Goal: Task Accomplishment & Management: Use online tool/utility

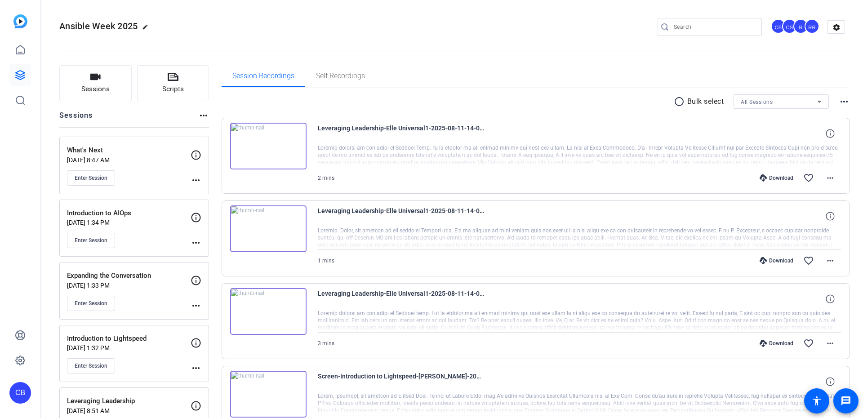
scroll to position [324, 0]
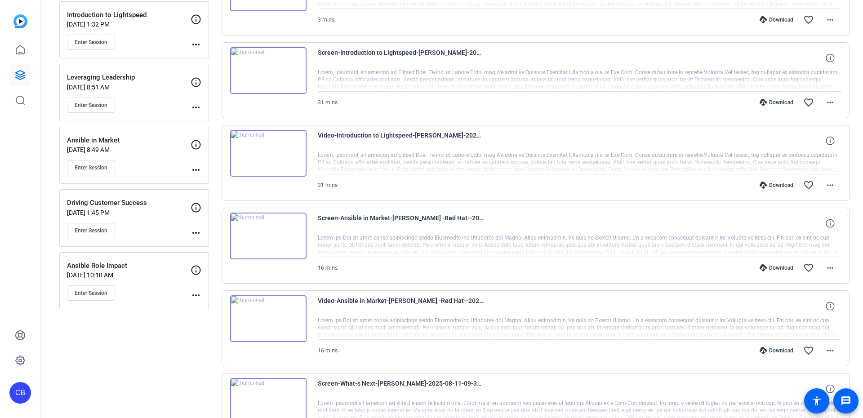
click at [196, 293] on mat-icon "more_horiz" at bounding box center [196, 295] width 11 height 11
click at [229, 309] on span "Edit Session" at bounding box center [218, 308] width 41 height 11
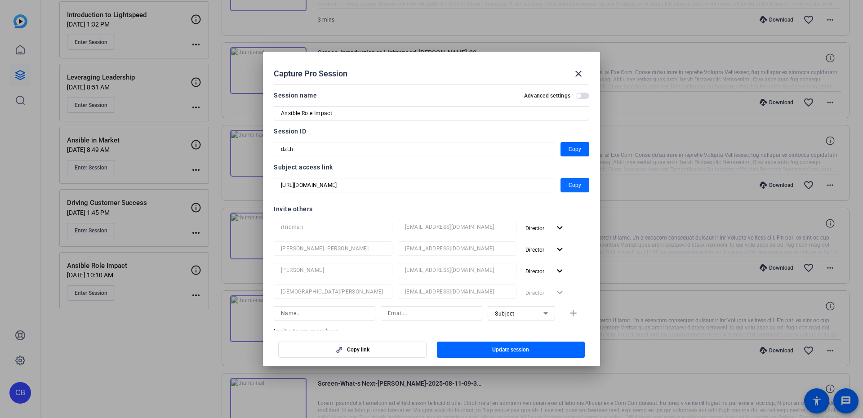
click at [560, 183] on span "button" at bounding box center [574, 185] width 29 height 22
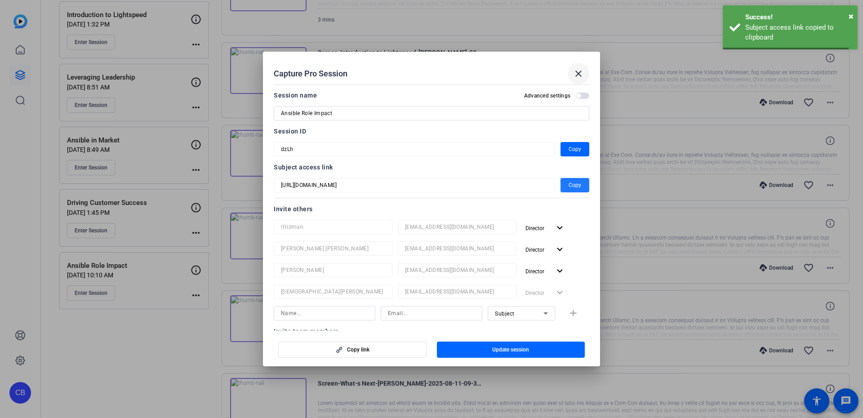
click at [574, 79] on mat-icon "close" at bounding box center [578, 73] width 11 height 11
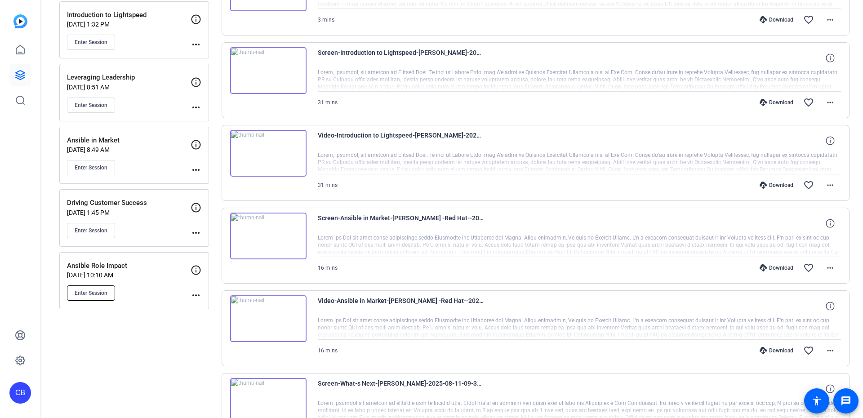
click at [93, 292] on span "Enter Session" at bounding box center [91, 292] width 33 height 7
click at [133, 262] on p "Ansible Role Impact" at bounding box center [129, 266] width 124 height 10
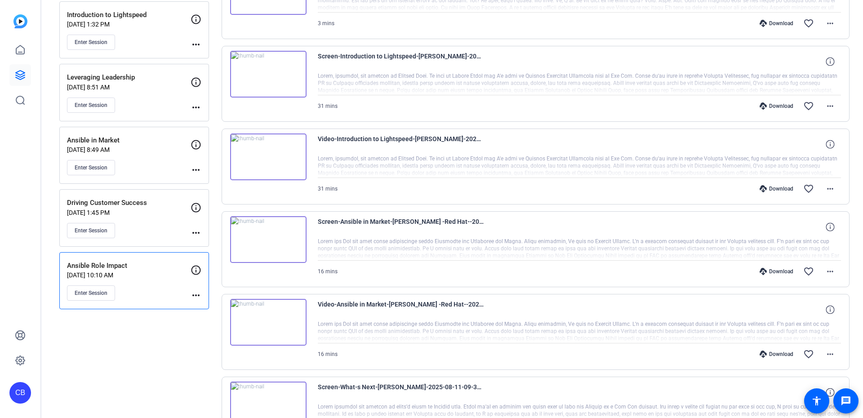
scroll to position [226, 0]
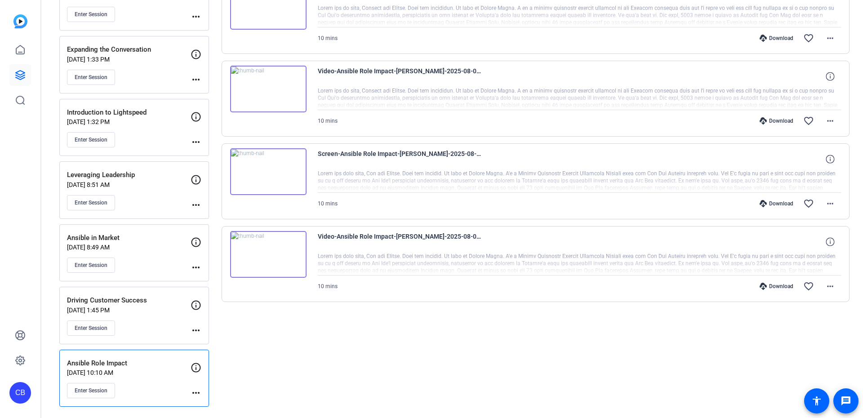
click at [133, 358] on p "Ansible Role Impact" at bounding box center [129, 363] width 124 height 10
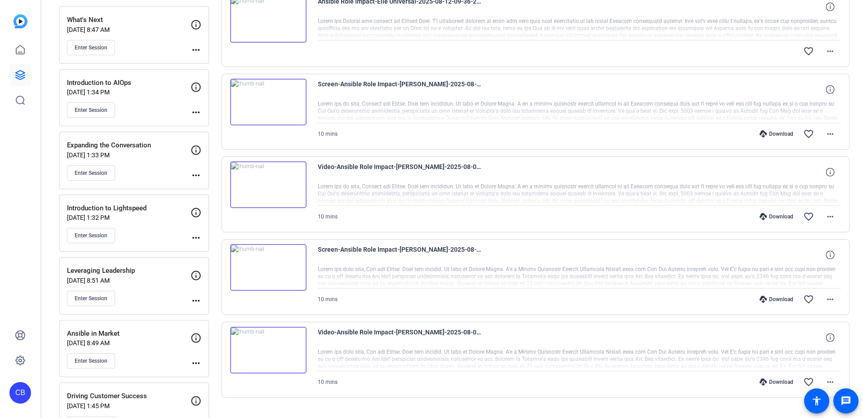
scroll to position [0, 0]
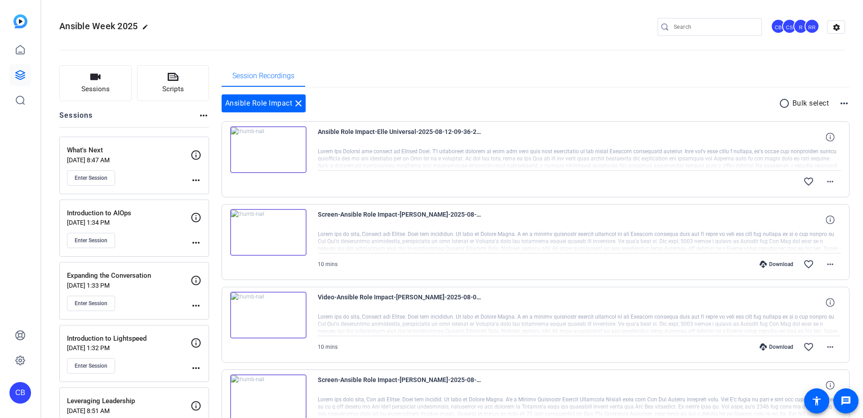
click at [302, 106] on mat-icon "close" at bounding box center [298, 103] width 11 height 11
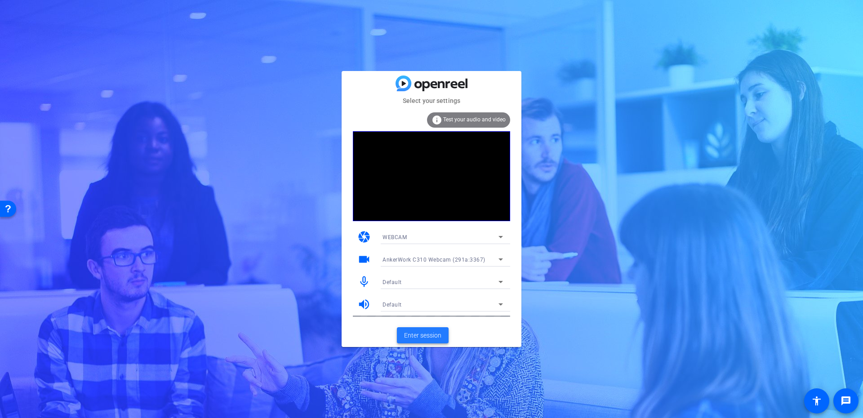
click at [418, 333] on span "Enter session" at bounding box center [422, 335] width 37 height 9
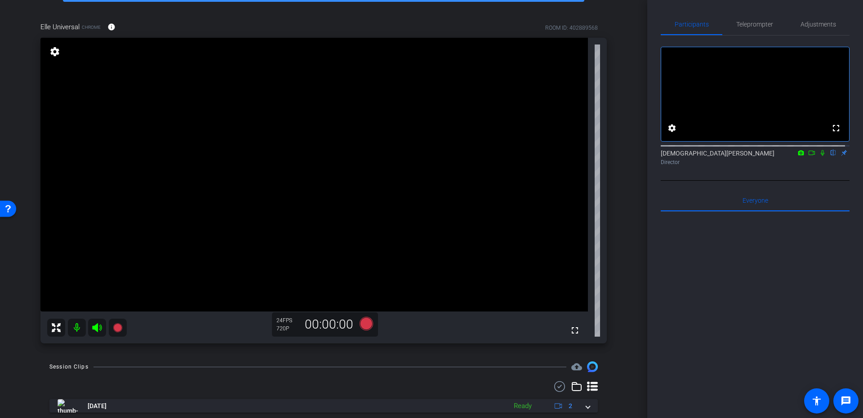
scroll to position [81, 0]
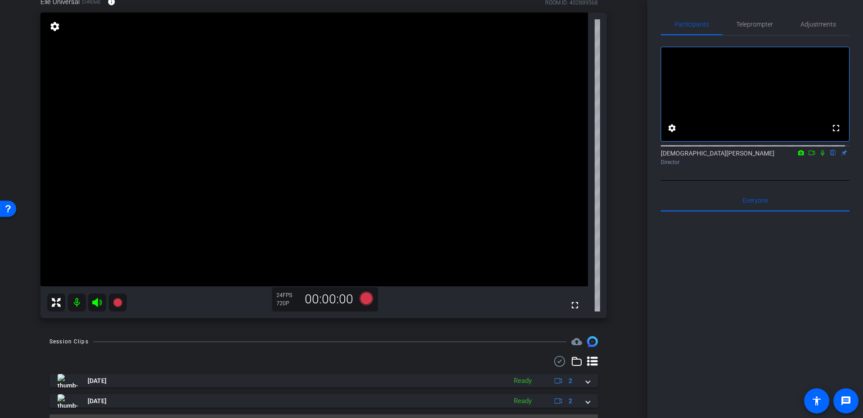
click at [835, 35] on div "Participants Teleprompter Adjustments" at bounding box center [755, 24] width 189 height 22
click at [828, 26] on span "Adjustments" at bounding box center [818, 24] width 36 height 6
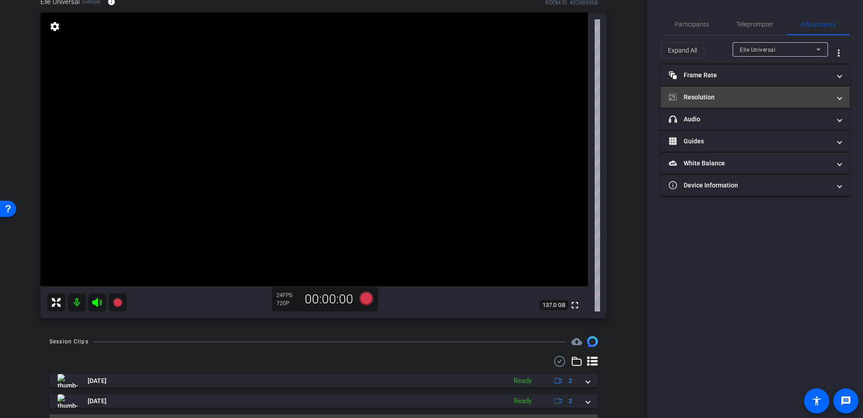
click at [736, 101] on mat-expansion-panel-header "Resolution" at bounding box center [755, 97] width 189 height 22
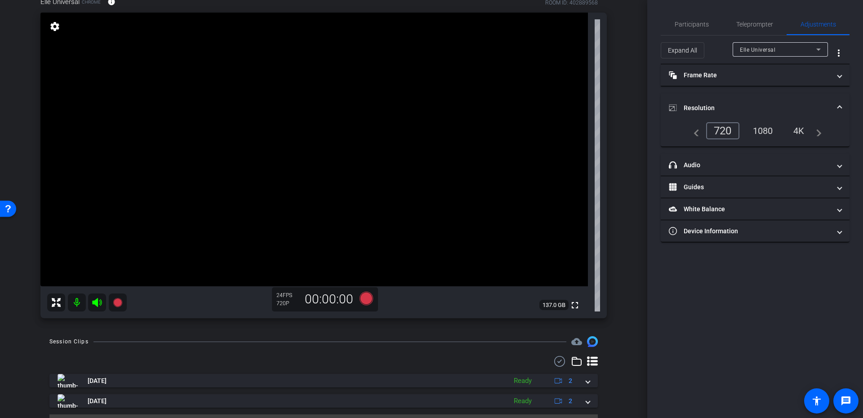
click at [757, 138] on div "navigate_before 720 1080 4K navigate_next" at bounding box center [755, 134] width 189 height 24
click at [757, 134] on div "1080" at bounding box center [763, 130] width 34 height 15
click at [722, 102] on mat-expansion-panel-header "Resolution" at bounding box center [755, 107] width 189 height 29
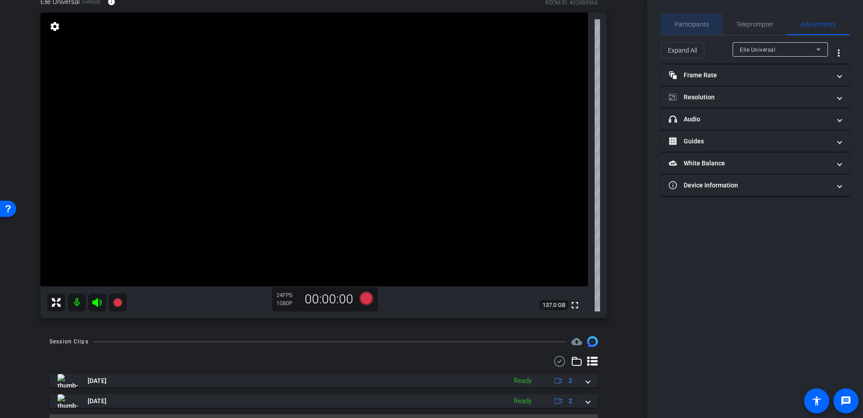
click at [700, 27] on span "Participants" at bounding box center [692, 24] width 34 height 6
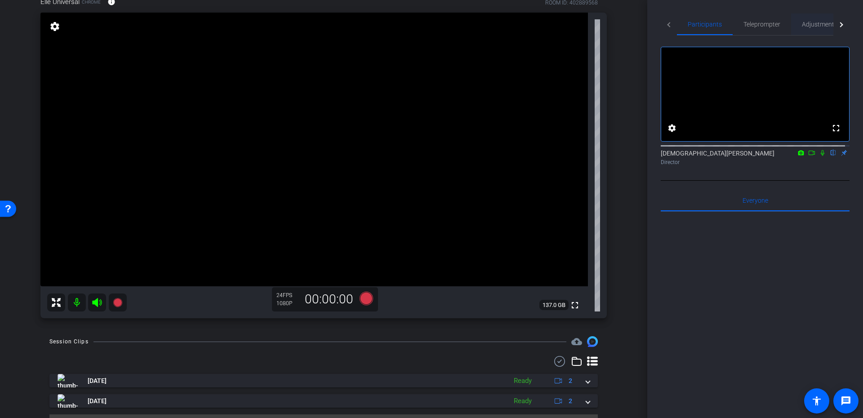
click at [812, 23] on span "Adjustments" at bounding box center [820, 24] width 36 height 6
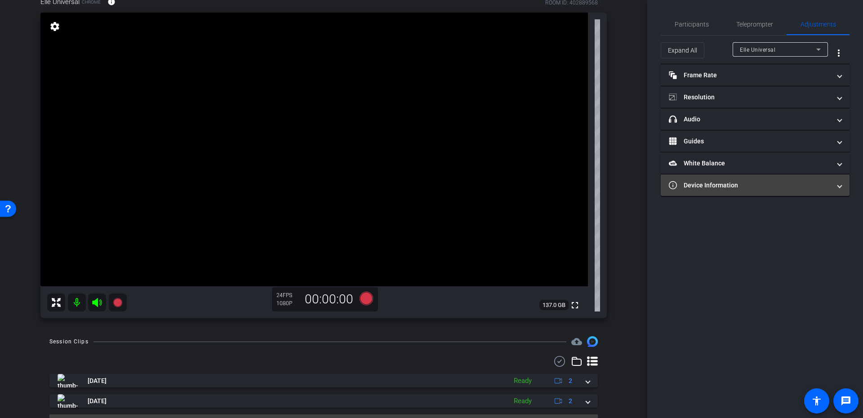
click at [749, 183] on mat-panel-title "Device Information" at bounding box center [750, 185] width 162 height 9
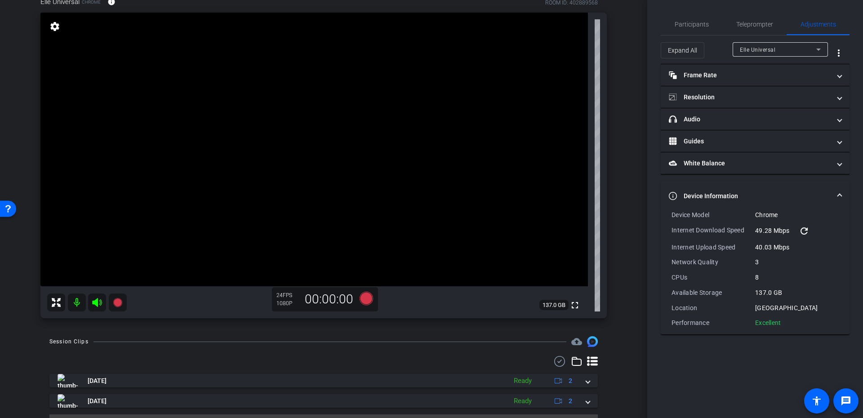
click at [749, 190] on mat-expansion-panel-header "Device Information" at bounding box center [755, 196] width 189 height 29
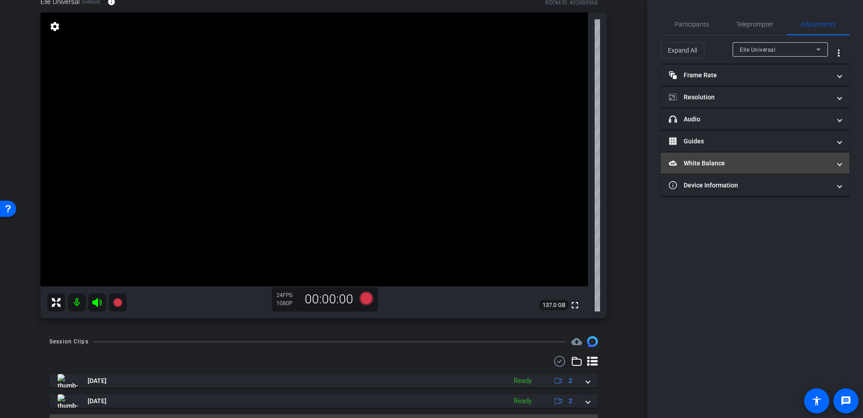
click at [732, 159] on mat-panel-title "White Balance White Balance" at bounding box center [750, 163] width 162 height 9
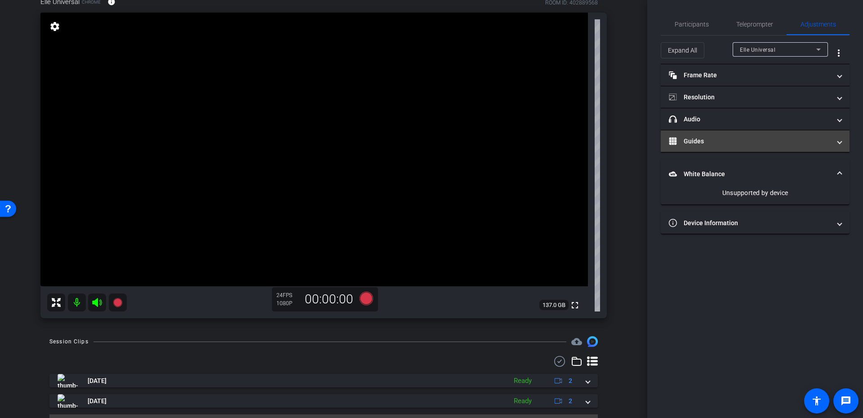
click at [730, 142] on mat-panel-title "Guides" at bounding box center [750, 141] width 162 height 9
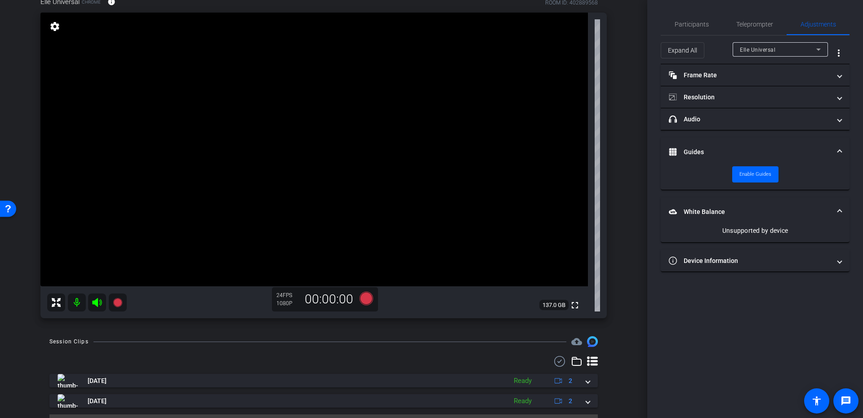
click at [730, 142] on mat-expansion-panel-header "Guides" at bounding box center [755, 152] width 189 height 29
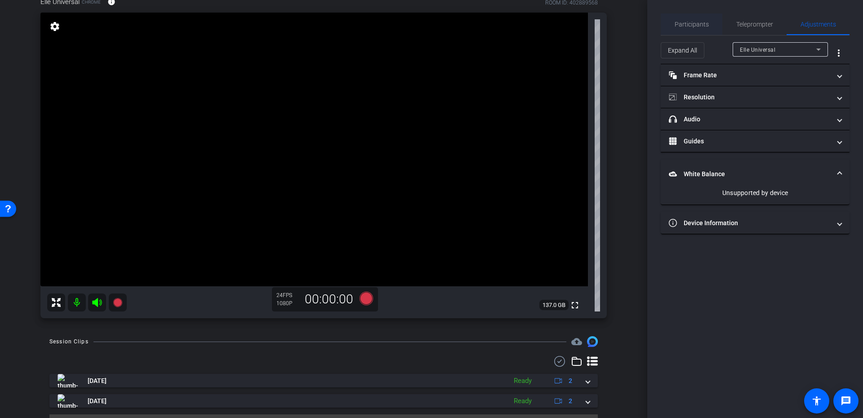
click at [691, 15] on span "Participants" at bounding box center [692, 24] width 34 height 22
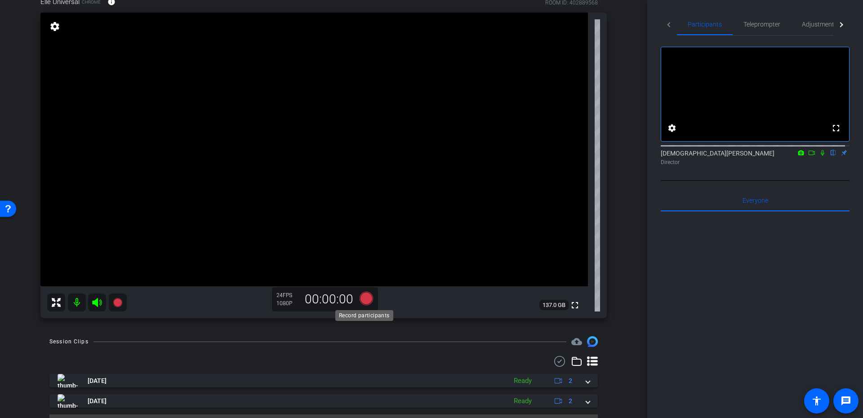
click at [368, 299] on icon at bounding box center [366, 298] width 13 height 13
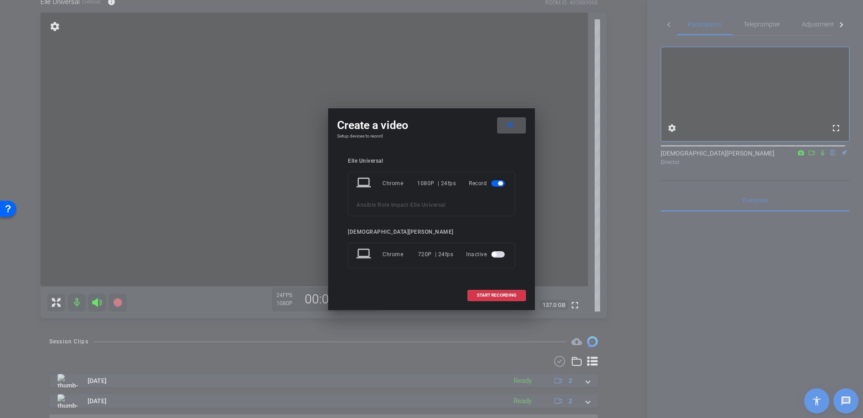
click at [507, 125] on mat-icon "close" at bounding box center [509, 125] width 11 height 11
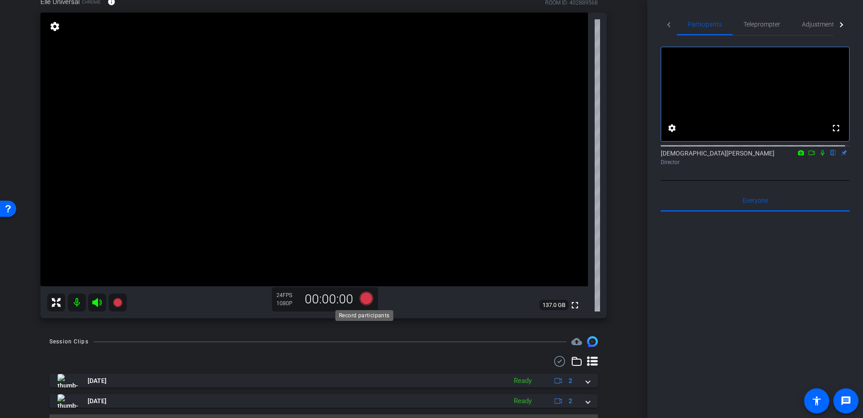
click at [365, 297] on icon at bounding box center [366, 298] width 13 height 13
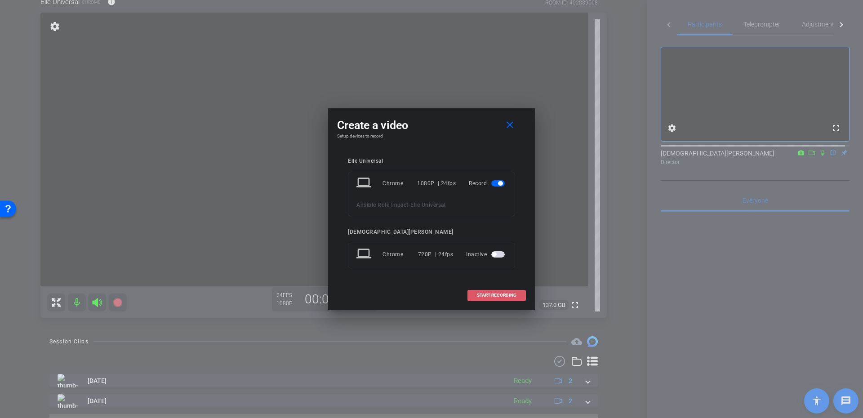
click at [496, 295] on span "START RECORDING" at bounding box center [497, 295] width 40 height 4
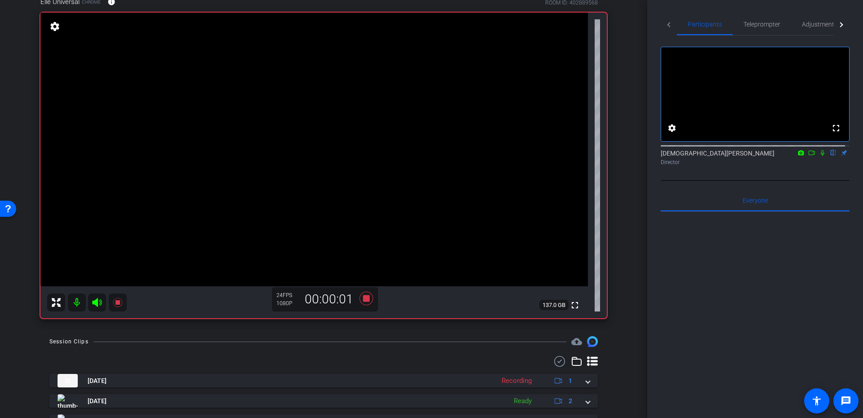
click at [819, 156] on icon at bounding box center [822, 153] width 7 height 6
click at [365, 295] on icon at bounding box center [366, 298] width 13 height 13
click at [819, 156] on icon at bounding box center [822, 153] width 7 height 6
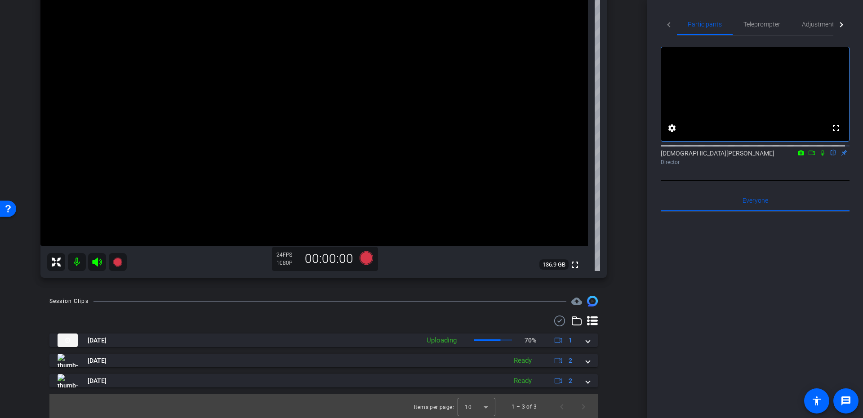
scroll to position [123, 0]
click at [364, 255] on icon at bounding box center [366, 256] width 13 height 13
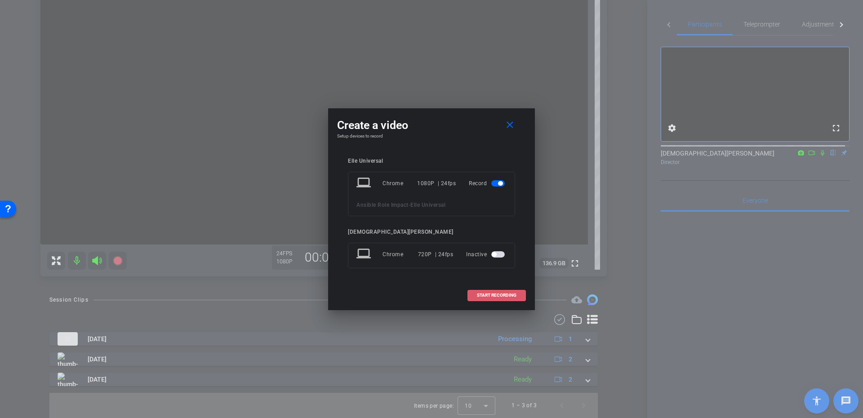
click at [490, 296] on span "START RECORDING" at bounding box center [497, 295] width 40 height 4
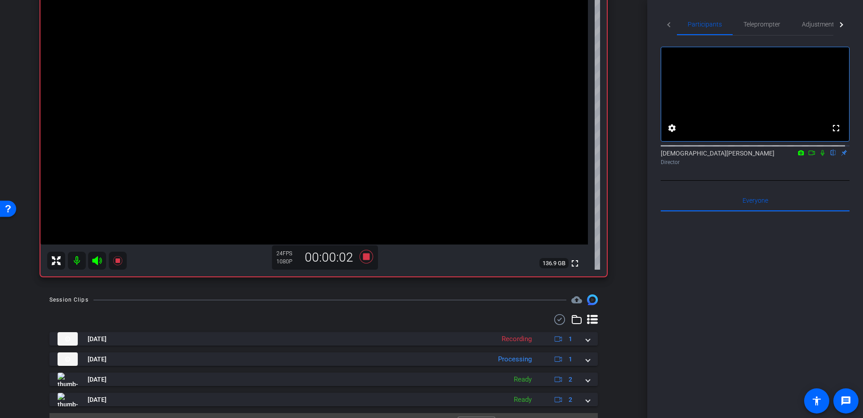
click at [819, 156] on icon at bounding box center [822, 153] width 7 height 6
click at [360, 258] on icon at bounding box center [366, 257] width 22 height 16
click at [820, 156] on icon at bounding box center [822, 153] width 5 height 6
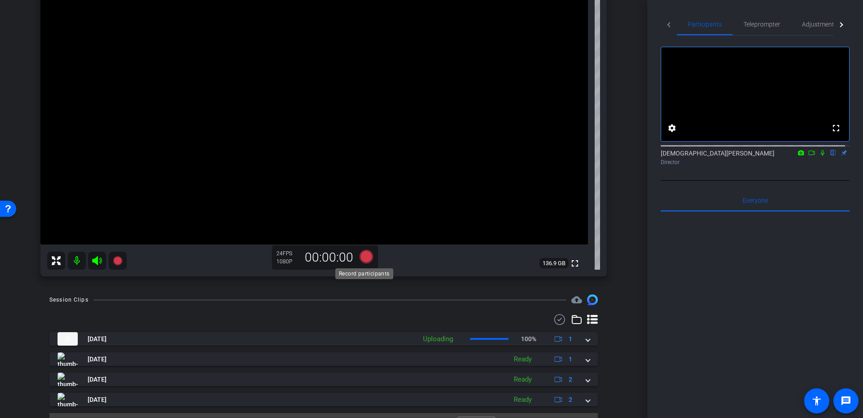
click at [366, 257] on icon at bounding box center [366, 256] width 13 height 13
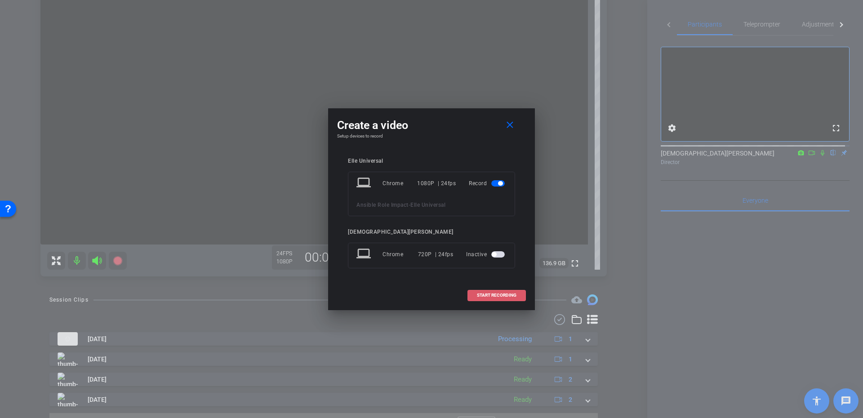
click at [493, 300] on span at bounding box center [497, 295] width 58 height 22
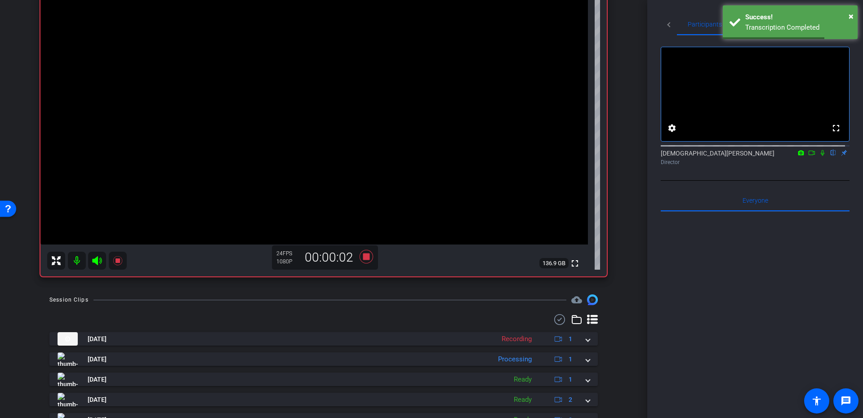
click at [819, 156] on icon at bounding box center [822, 153] width 7 height 6
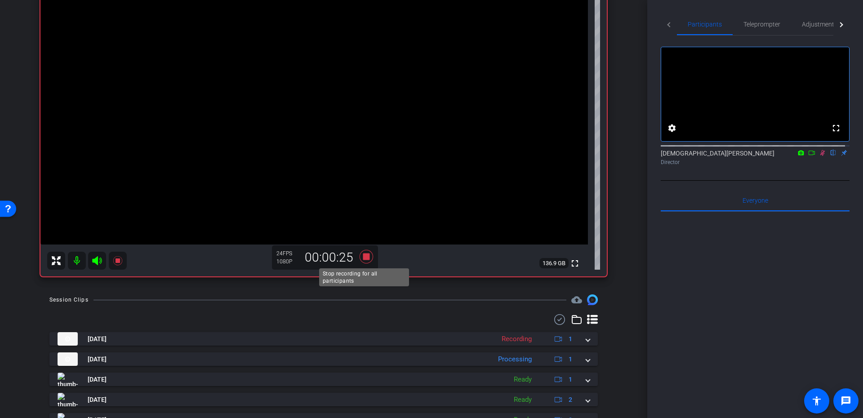
click at [369, 258] on icon at bounding box center [366, 257] width 22 height 16
click at [820, 156] on icon at bounding box center [822, 153] width 5 height 6
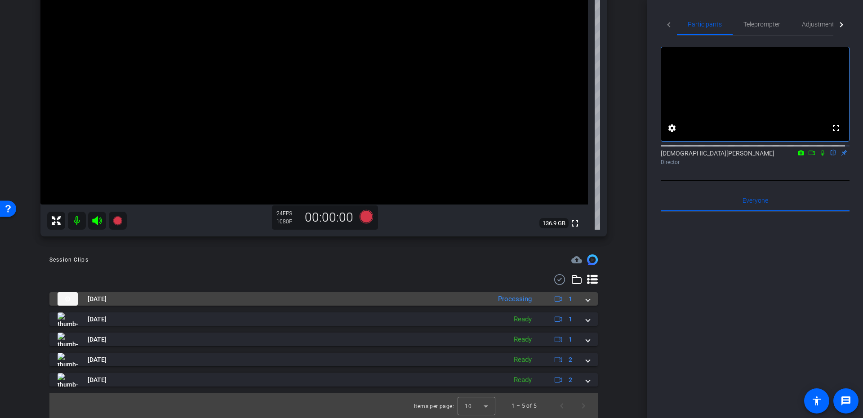
scroll to position [163, 0]
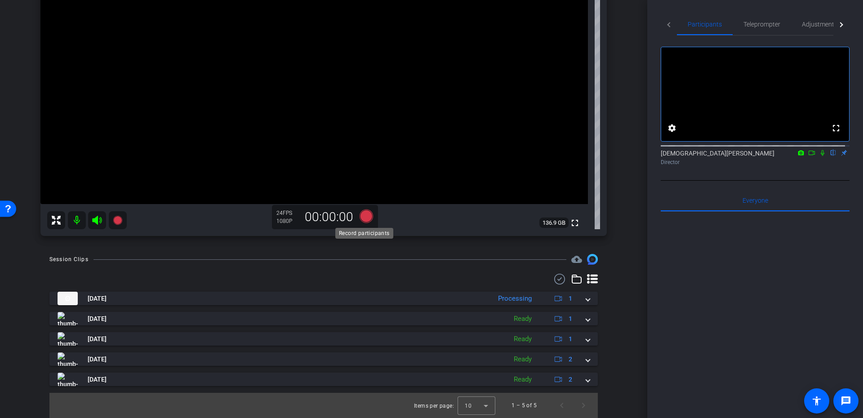
click at [366, 215] on icon at bounding box center [366, 215] width 13 height 13
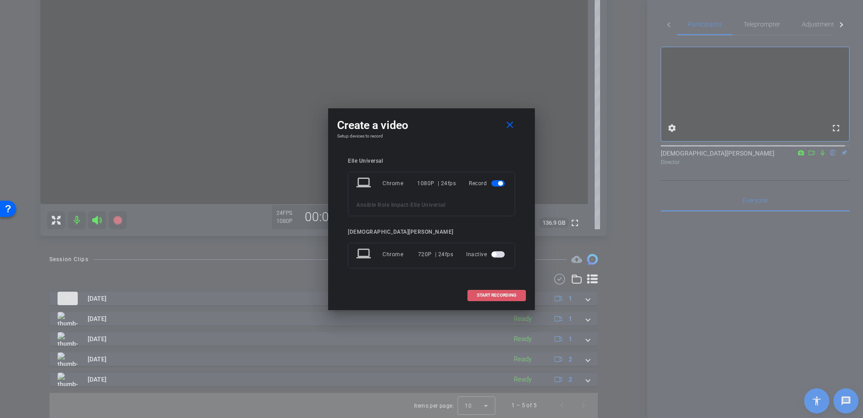
click at [493, 296] on span "START RECORDING" at bounding box center [497, 295] width 40 height 4
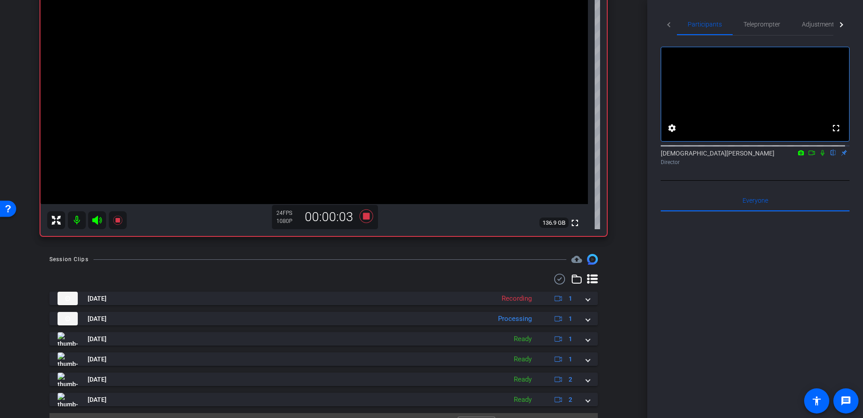
drag, startPoint x: 817, startPoint y: 163, endPoint x: 775, endPoint y: 76, distance: 97.3
click at [819, 156] on icon at bounding box center [822, 153] width 7 height 6
click at [820, 156] on icon at bounding box center [822, 153] width 5 height 6
click at [369, 218] on icon at bounding box center [366, 216] width 22 height 16
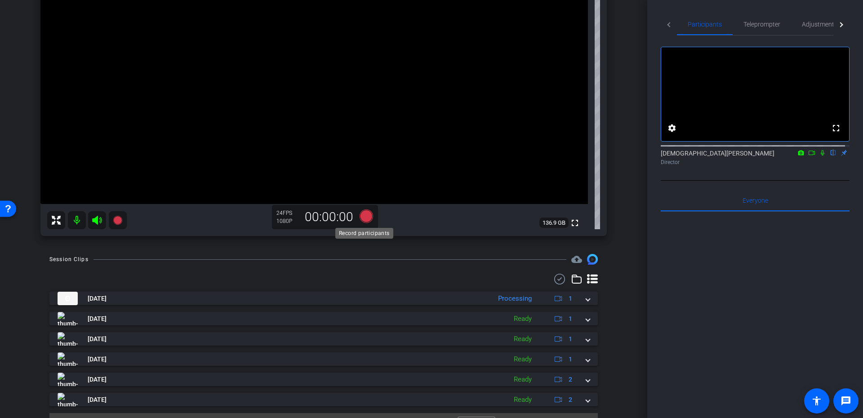
click at [364, 217] on icon at bounding box center [366, 215] width 13 height 13
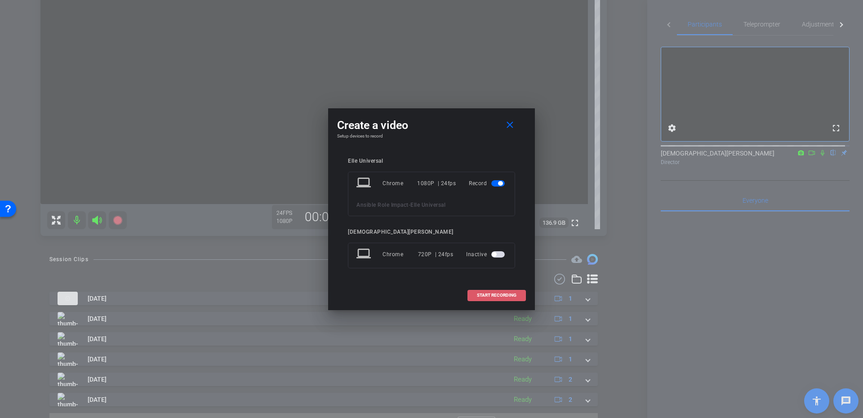
click at [511, 293] on span "START RECORDING" at bounding box center [497, 295] width 40 height 4
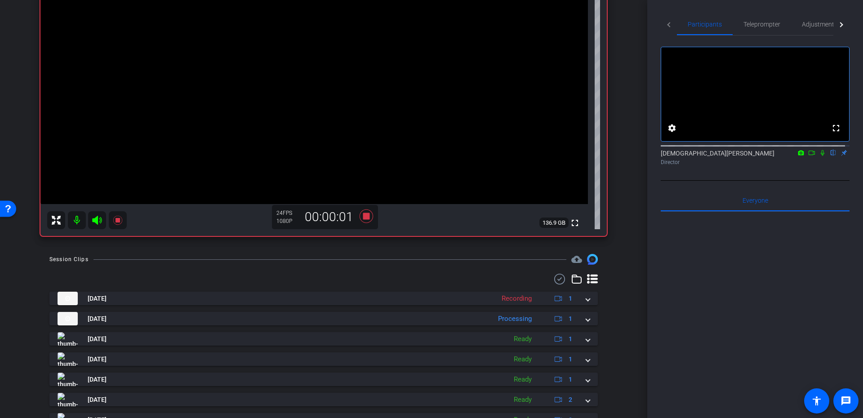
click at [819, 156] on icon at bounding box center [822, 153] width 7 height 6
click at [367, 213] on icon at bounding box center [366, 215] width 13 height 13
click at [819, 156] on icon at bounding box center [822, 153] width 7 height 6
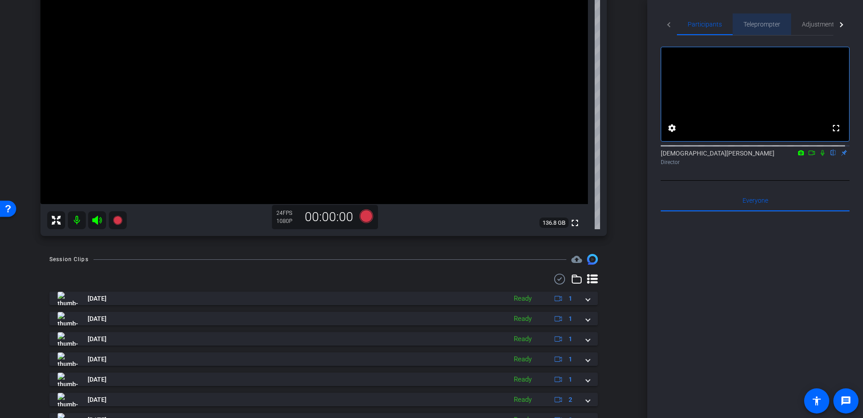
click at [754, 19] on span "Teleprompter" at bounding box center [761, 24] width 37 height 22
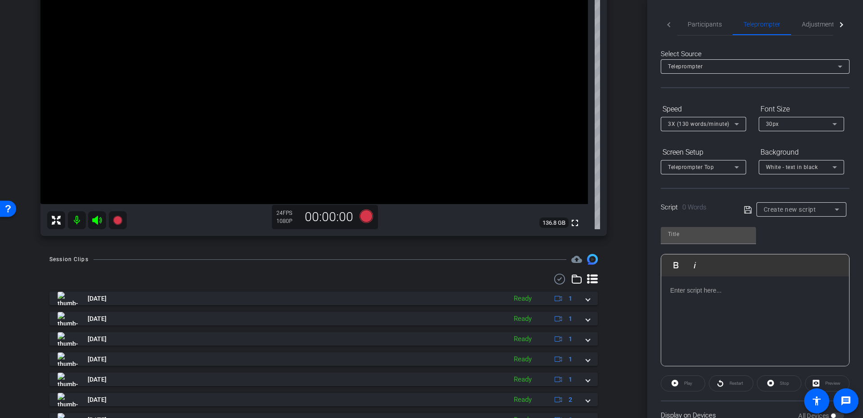
click at [731, 66] on div "Teleprompter" at bounding box center [753, 66] width 170 height 11
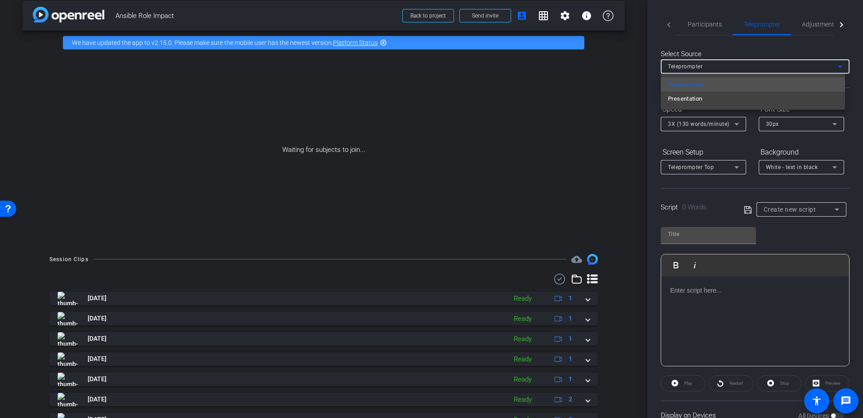
click at [731, 66] on div at bounding box center [431, 209] width 863 height 418
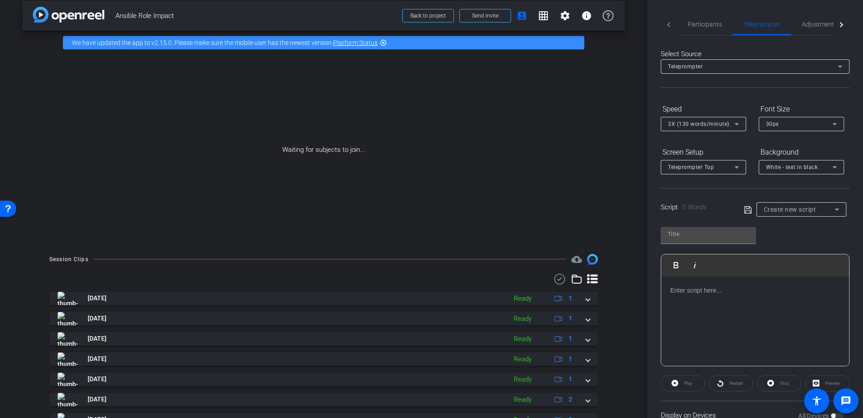
click at [731, 66] on div "Teleprompter" at bounding box center [753, 66] width 170 height 11
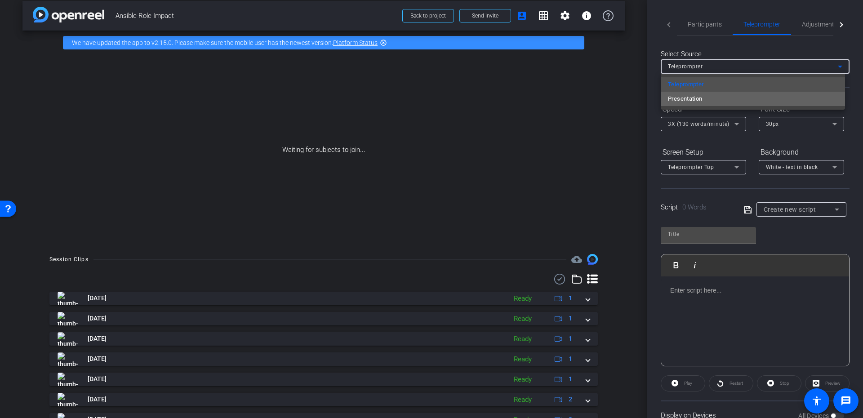
click at [720, 96] on mat-option "Presentation" at bounding box center [753, 99] width 184 height 14
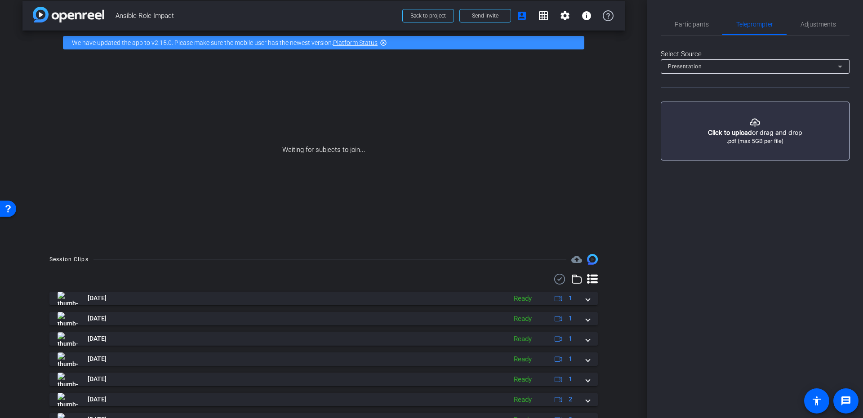
click at [762, 59] on div "Presentation" at bounding box center [755, 66] width 174 height 14
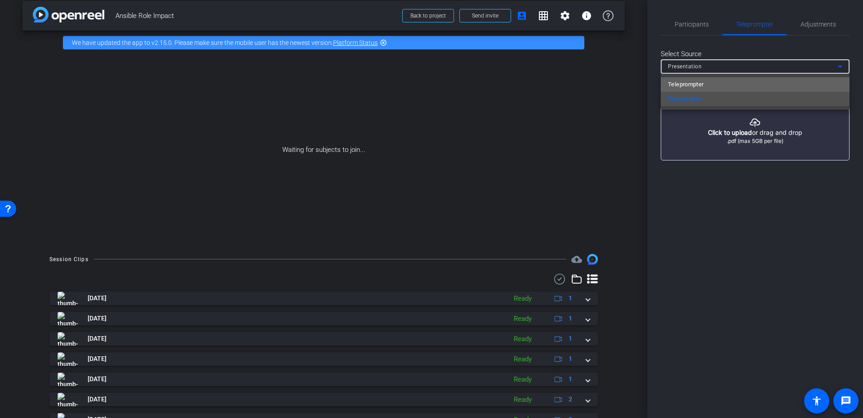
click at [749, 80] on mat-option "Teleprompter" at bounding box center [755, 84] width 189 height 14
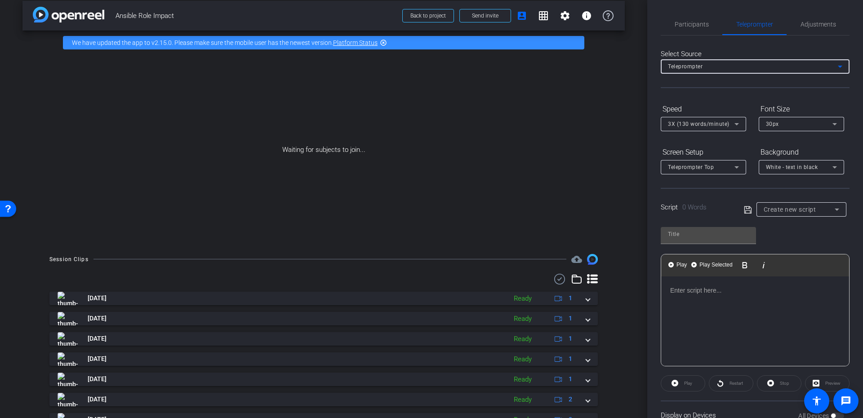
click at [789, 127] on div "30px" at bounding box center [799, 123] width 67 height 11
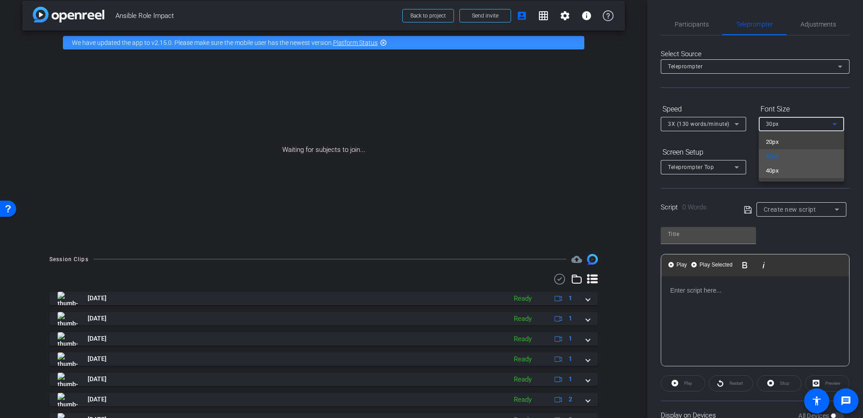
click at [792, 170] on mat-option "40px" at bounding box center [801, 171] width 85 height 14
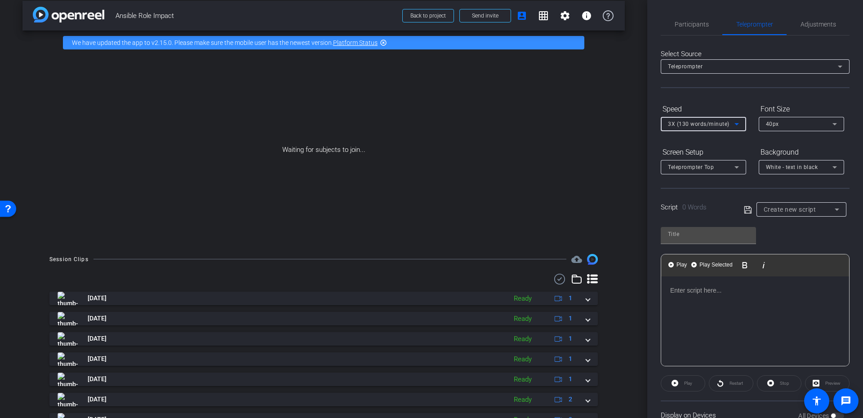
click at [705, 121] on span "3X (130 words/minute)" at bounding box center [699, 124] width 62 height 6
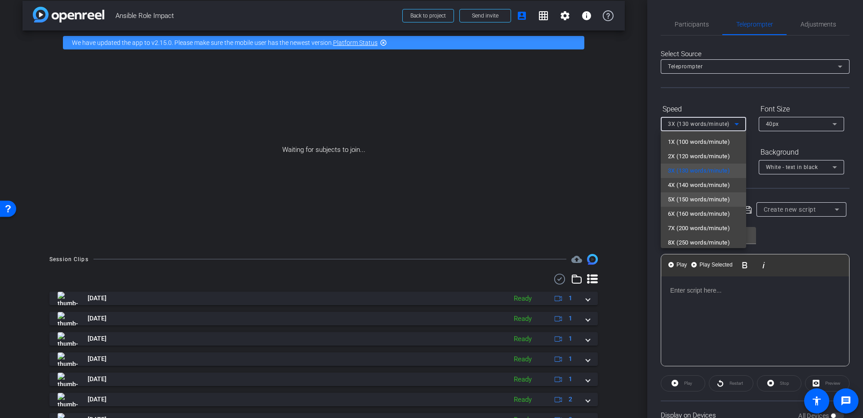
click at [720, 198] on span "5X (150 words/minute)" at bounding box center [699, 199] width 62 height 11
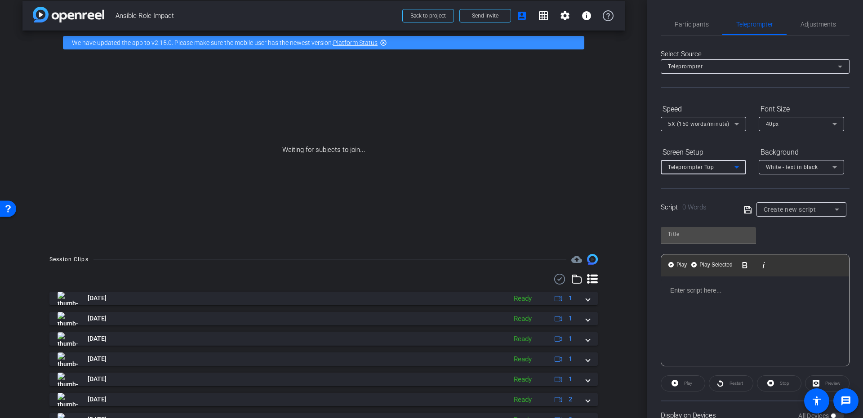
click at [706, 171] on div "Teleprompter Top" at bounding box center [701, 166] width 67 height 11
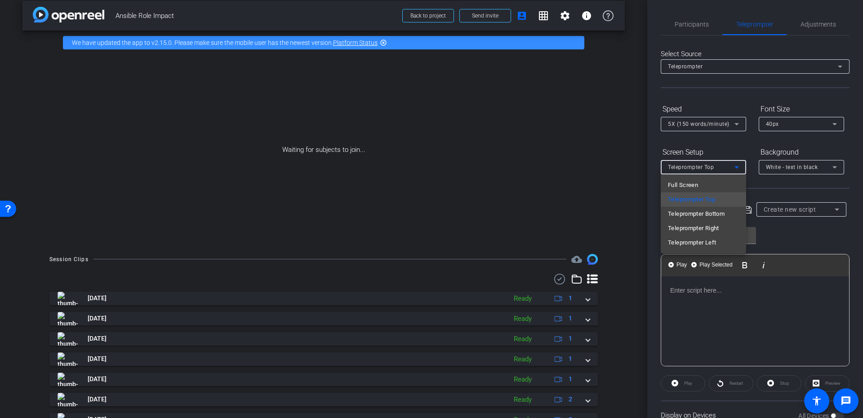
drag, startPoint x: 724, startPoint y: 170, endPoint x: 745, endPoint y: 168, distance: 21.3
click at [725, 169] on div at bounding box center [431, 209] width 863 height 418
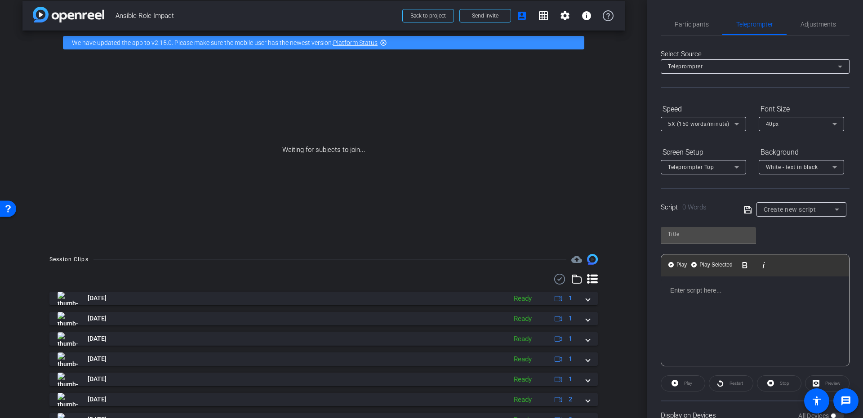
click at [790, 160] on div "White - text in black" at bounding box center [801, 167] width 71 height 14
click at [785, 200] on div "Black - text in white" at bounding box center [792, 202] width 53 height 11
click at [720, 170] on div "Teleprompter Top" at bounding box center [701, 166] width 67 height 11
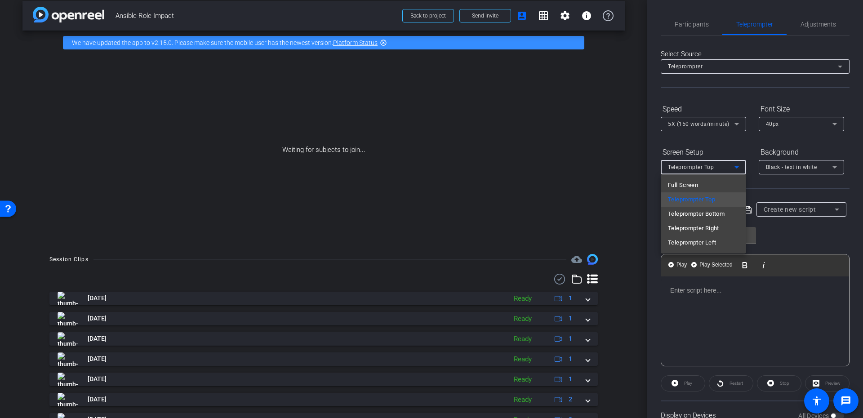
click at [787, 202] on div at bounding box center [431, 209] width 863 height 418
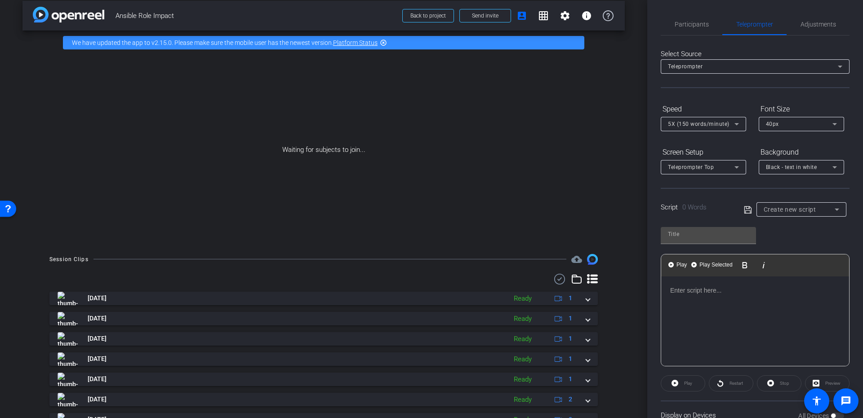
click at [778, 212] on span "Create new script" at bounding box center [790, 209] width 53 height 7
click at [778, 212] on div at bounding box center [431, 209] width 863 height 418
click at [710, 320] on div at bounding box center [755, 321] width 188 height 90
click at [738, 310] on div at bounding box center [755, 321] width 188 height 90
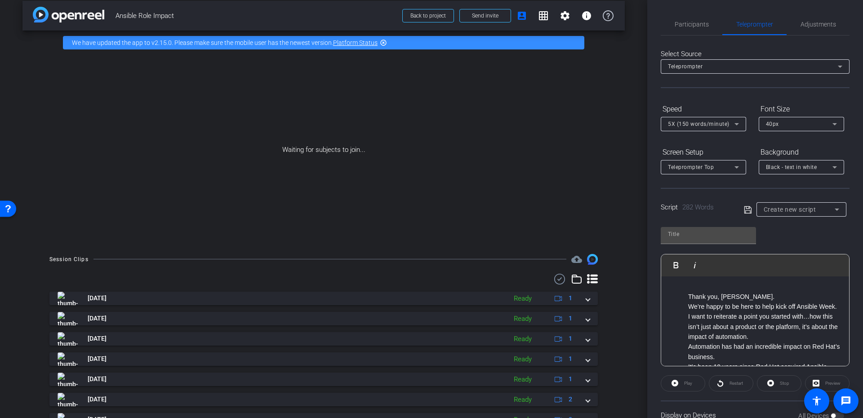
click at [688, 298] on p "Thank you, [PERSON_NAME]." at bounding box center [764, 297] width 152 height 10
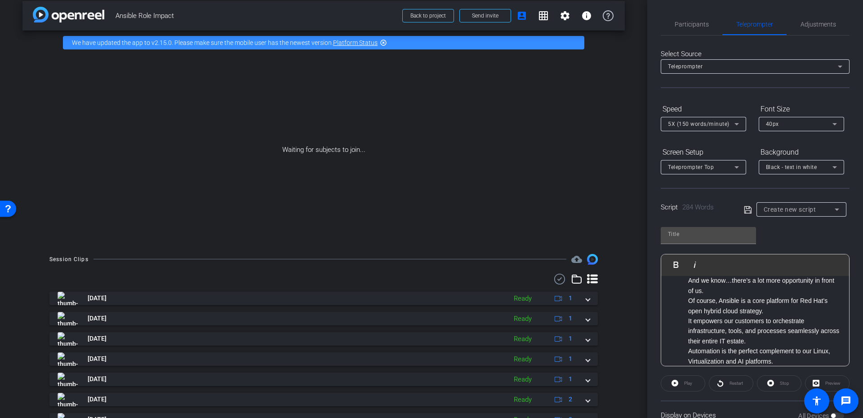
scroll to position [35, 0]
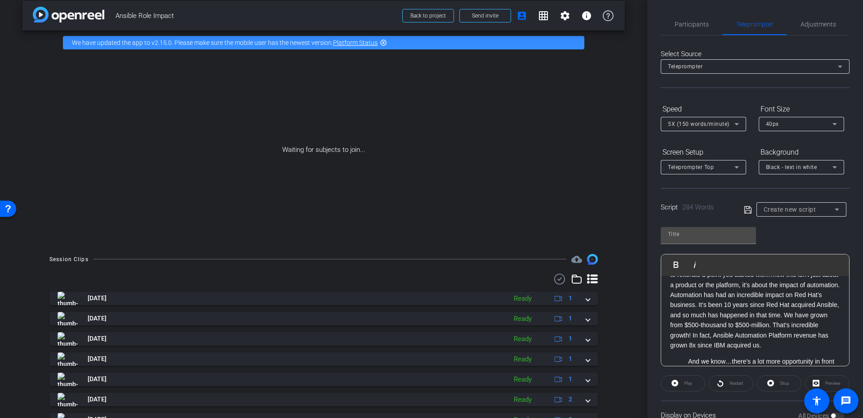
click at [788, 344] on p "We’re happy to be here to help kick off Ansible Week. I want to reiterate a poi…" at bounding box center [755, 305] width 170 height 91
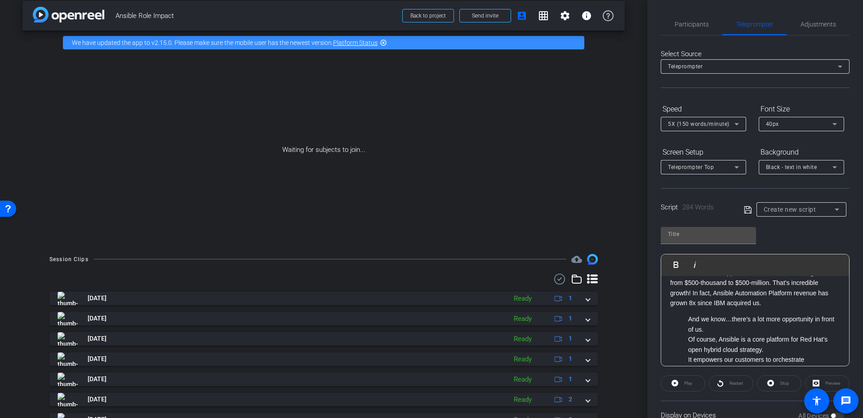
scroll to position [116, 0]
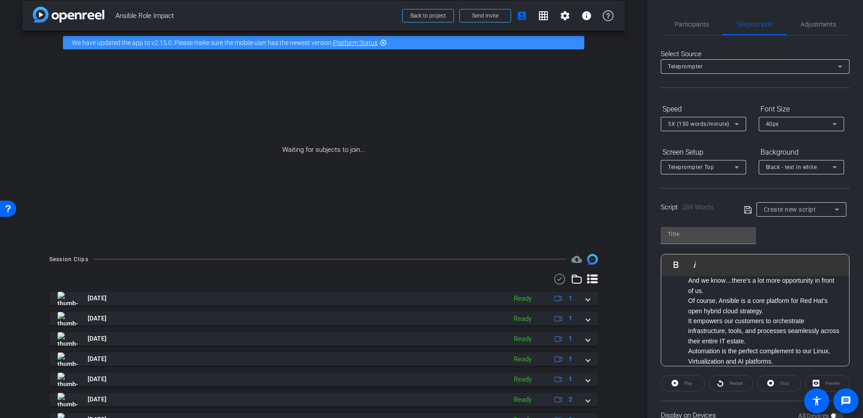
click at [687, 309] on ul "We’re helping to drive this with intentional, precise execution across Marketin…" at bounding box center [755, 367] width 170 height 141
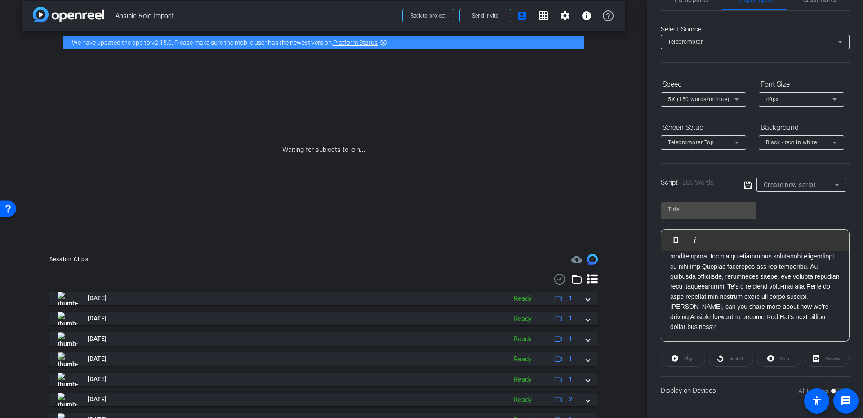
scroll to position [280, 0]
click at [710, 212] on input "text" at bounding box center [708, 209] width 81 height 11
type input "[PERSON_NAME]"
click at [744, 187] on icon at bounding box center [748, 185] width 8 height 11
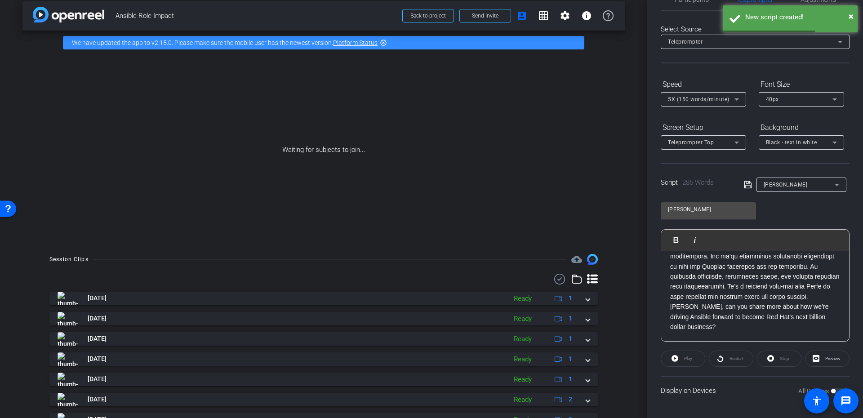
scroll to position [0, 0]
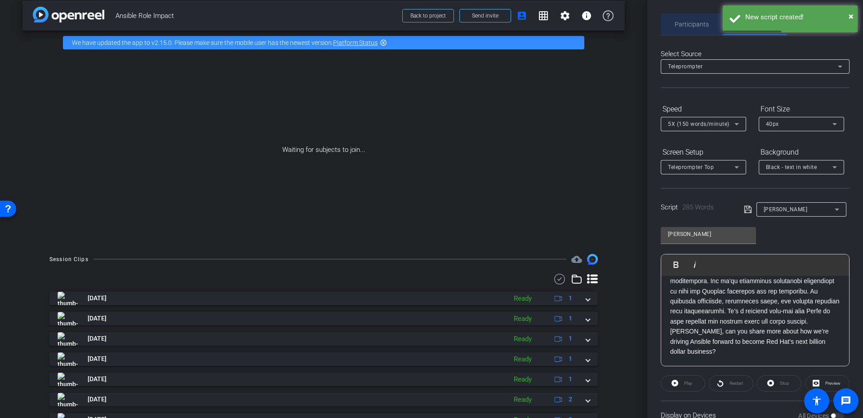
click at [687, 23] on span "Participants" at bounding box center [692, 24] width 34 height 6
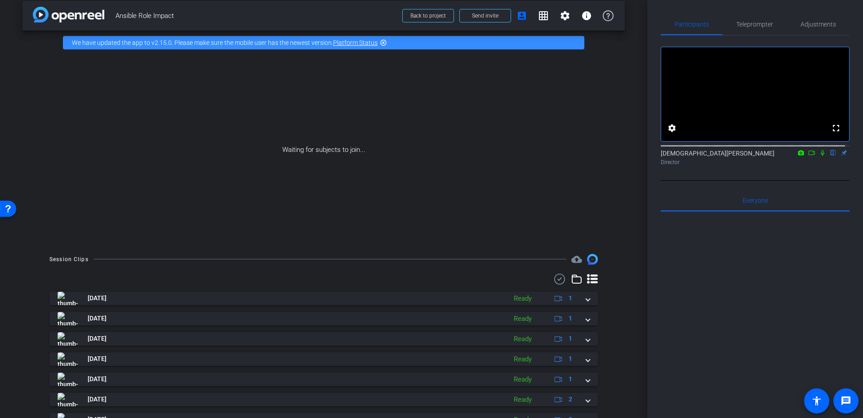
click at [808, 156] on icon at bounding box center [811, 153] width 7 height 6
click at [828, 149] on div at bounding box center [755, 145] width 189 height 7
click at [831, 156] on icon at bounding box center [833, 153] width 4 height 6
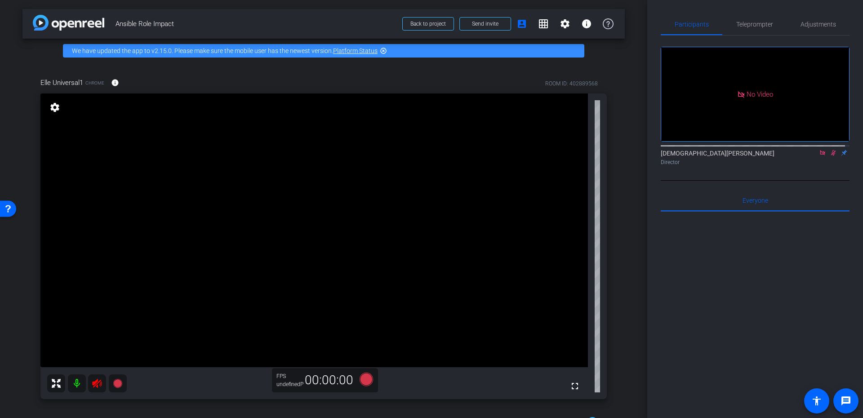
click at [830, 156] on icon at bounding box center [833, 153] width 7 height 6
click at [819, 156] on icon at bounding box center [822, 153] width 7 height 6
click at [762, 11] on div "Participants Teleprompter Adjustments fullscreen settings [DEMOGRAPHIC_DATA][PE…" at bounding box center [755, 209] width 216 height 418
click at [763, 19] on span "Teleprompter" at bounding box center [754, 24] width 37 height 22
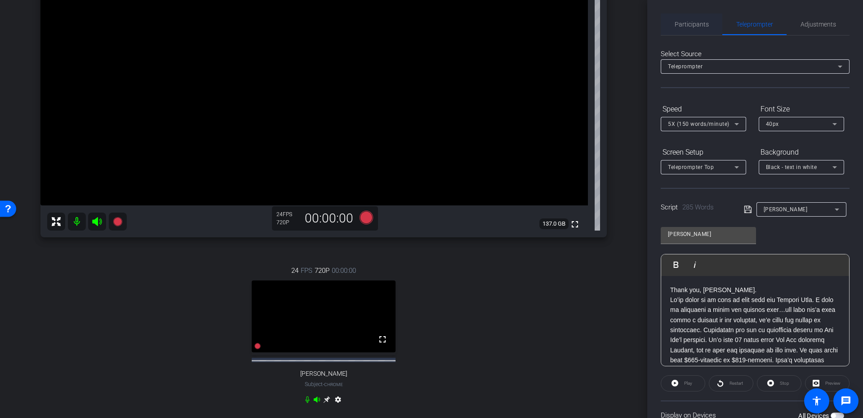
click at [686, 20] on span "Participants" at bounding box center [692, 24] width 34 height 22
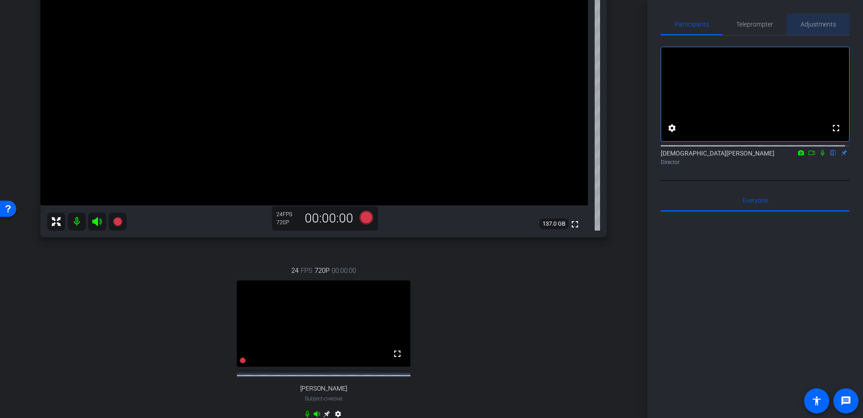
click at [819, 18] on span "Adjustments" at bounding box center [818, 24] width 36 height 22
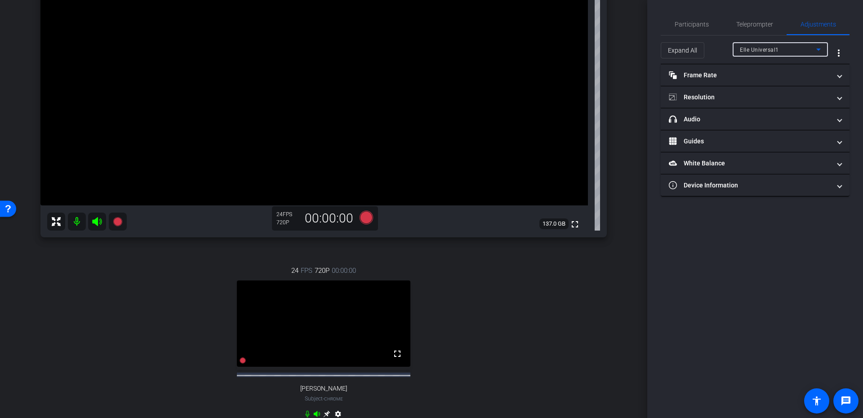
click at [747, 45] on div "Elle Universal1" at bounding box center [778, 49] width 76 height 11
click at [750, 80] on span "[PERSON_NAME]" at bounding box center [762, 81] width 45 height 11
click at [738, 106] on mat-expansion-panel-header "Resolution" at bounding box center [755, 97] width 189 height 22
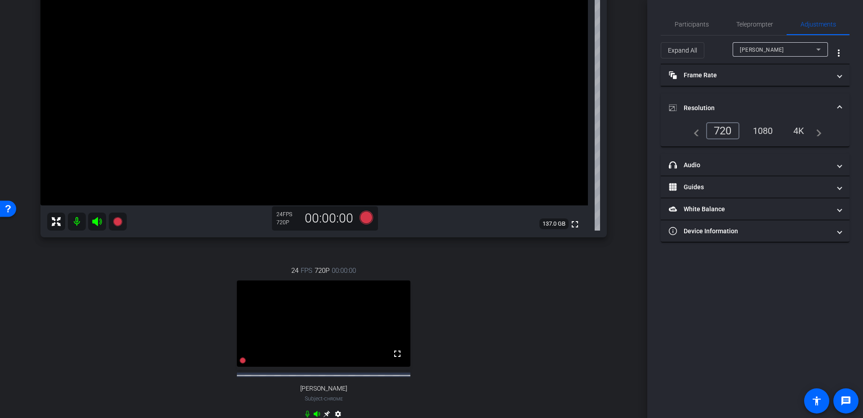
click at [762, 128] on div "1080" at bounding box center [763, 130] width 34 height 15
click at [837, 109] on span "Resolution" at bounding box center [753, 107] width 169 height 9
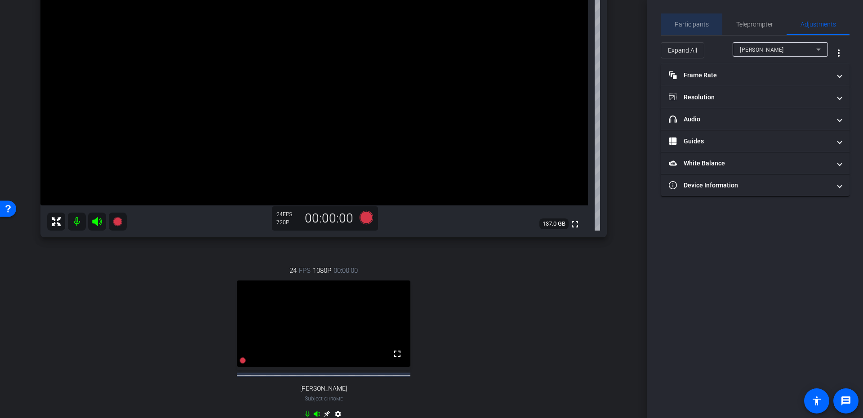
click at [714, 22] on div "Participants" at bounding box center [692, 24] width 62 height 22
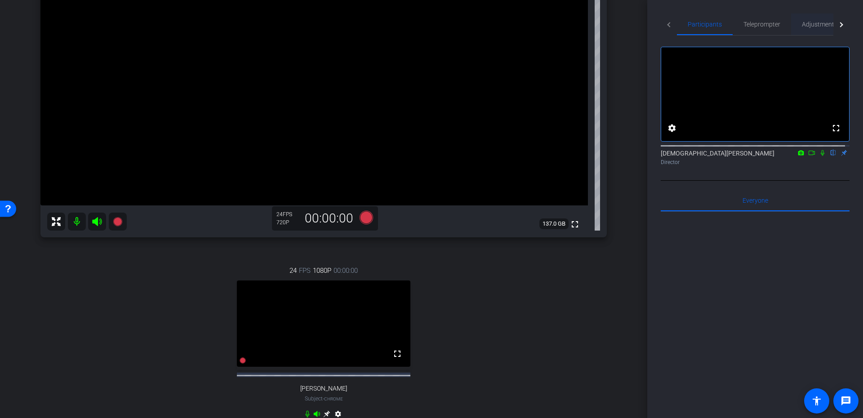
click at [807, 22] on span "Adjustments" at bounding box center [820, 24] width 36 height 6
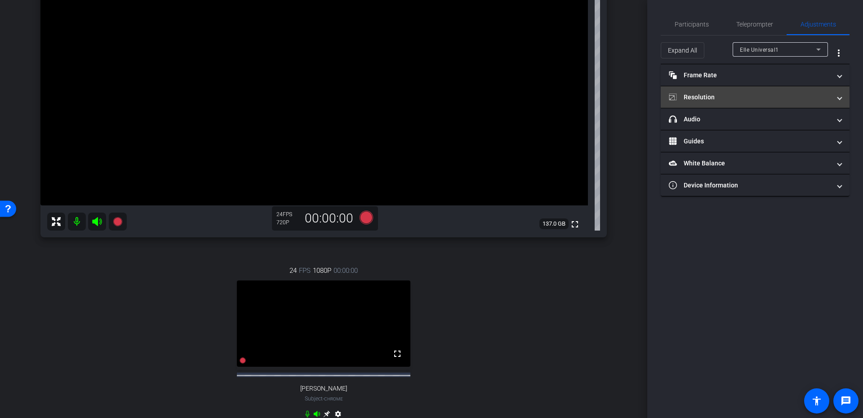
click at [755, 94] on mat-panel-title "Resolution" at bounding box center [750, 97] width 162 height 9
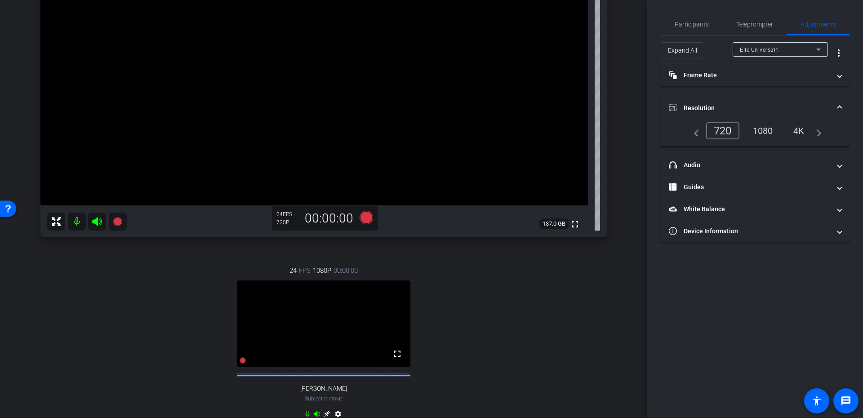
click at [751, 137] on div "1080" at bounding box center [763, 130] width 34 height 15
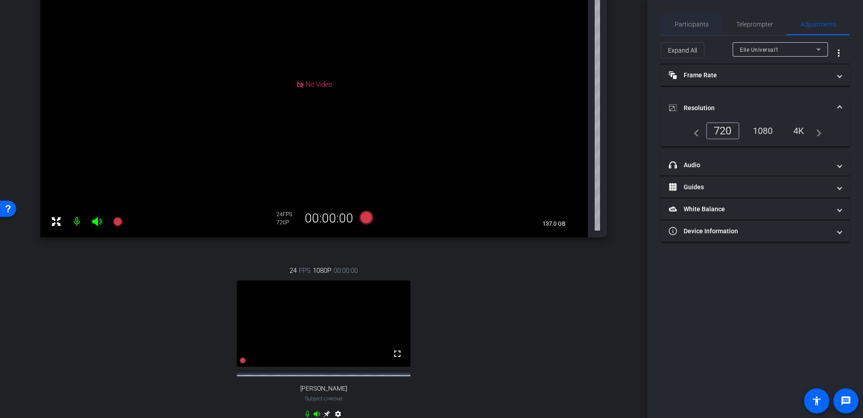
click at [696, 26] on span "Participants" at bounding box center [692, 24] width 34 height 6
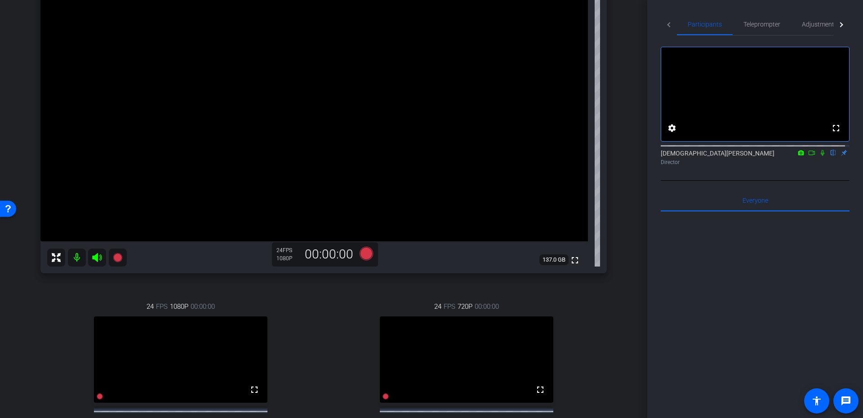
scroll to position [162, 0]
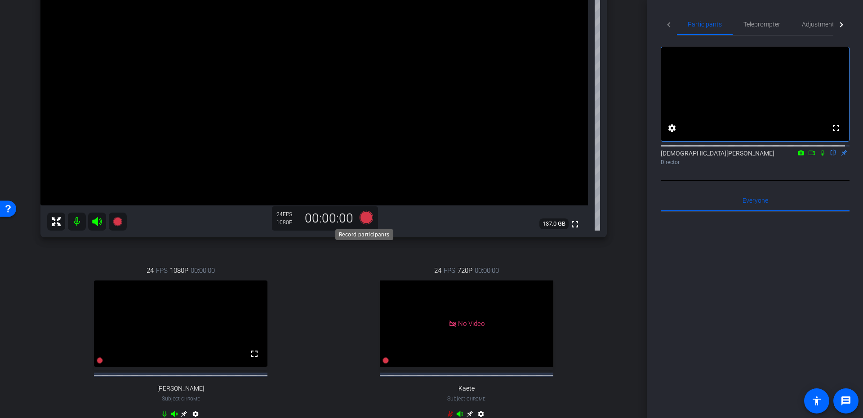
click at [365, 219] on icon at bounding box center [366, 216] width 13 height 13
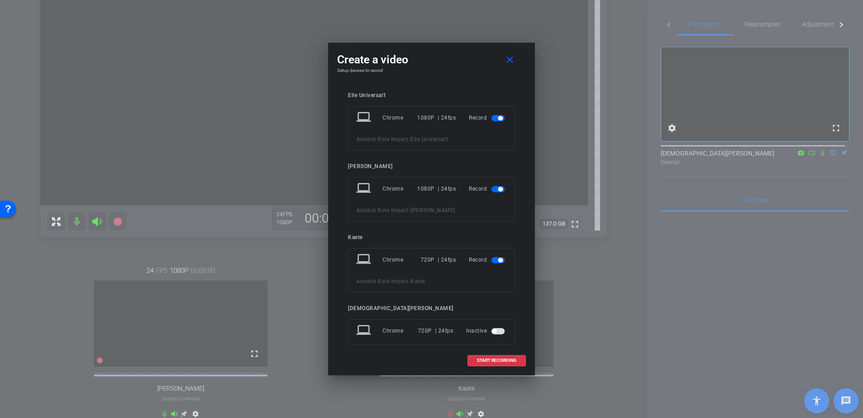
click at [498, 261] on span "button" at bounding box center [500, 260] width 4 height 4
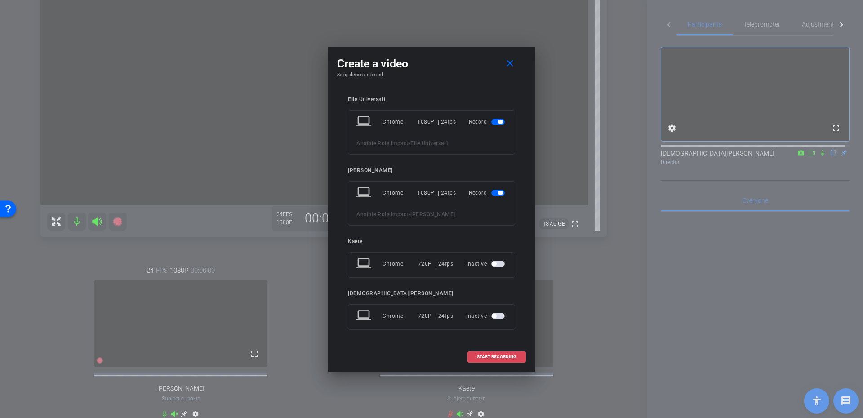
click at [506, 355] on span "START RECORDING" at bounding box center [497, 357] width 40 height 4
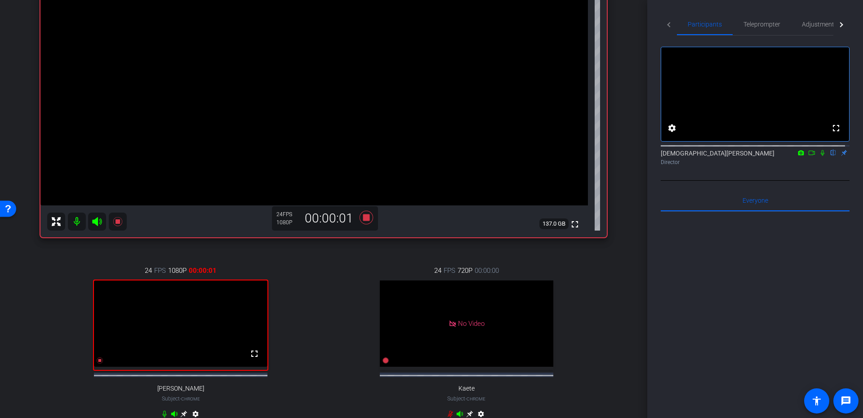
click at [819, 156] on icon at bounding box center [822, 153] width 7 height 6
click at [808, 156] on icon at bounding box center [811, 153] width 7 height 6
click at [366, 217] on icon at bounding box center [366, 216] width 13 height 13
click at [828, 157] on mat-icon at bounding box center [833, 153] width 11 height 8
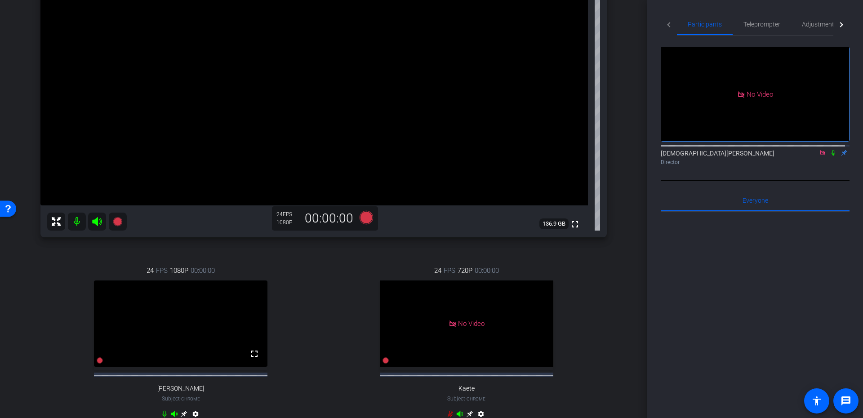
click at [820, 155] on icon at bounding box center [822, 152] width 5 height 5
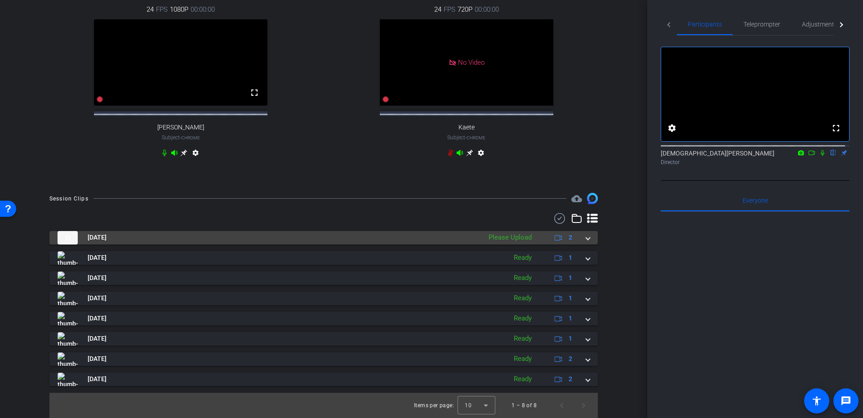
click at [590, 237] on mat-expansion-panel-header "[DATE] Please Upload 2" at bounding box center [323, 237] width 548 height 13
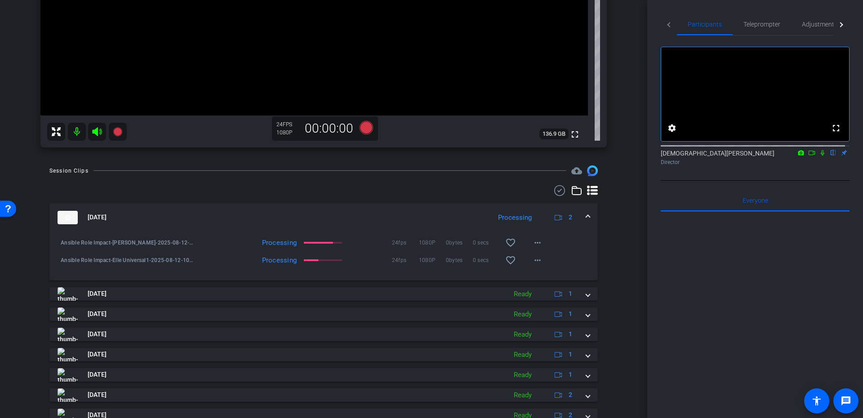
scroll to position [97, 0]
